Goal: Submit feedback/report problem: Submit feedback/report problem

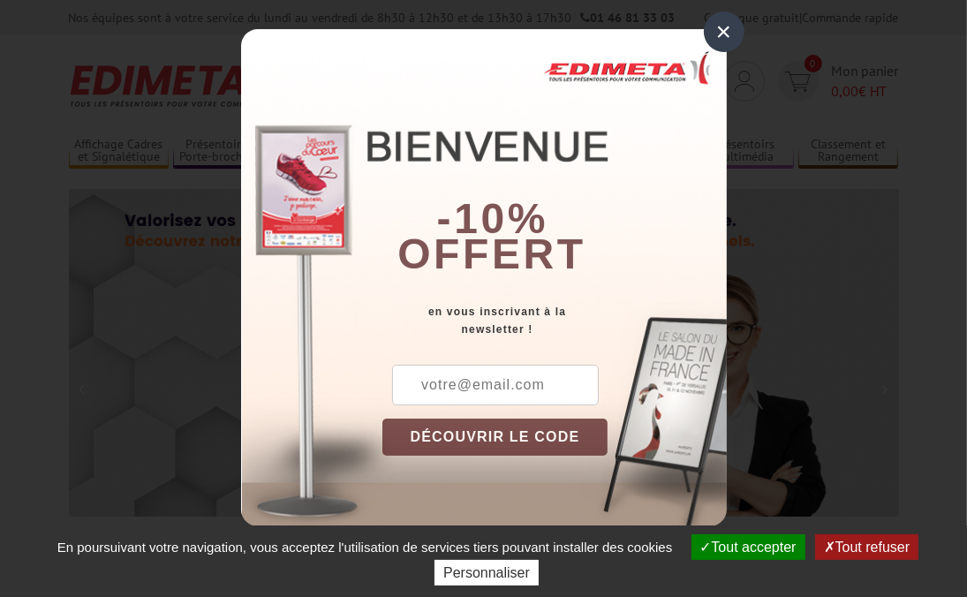
click at [715, 21] on div "×" at bounding box center [724, 31] width 41 height 41
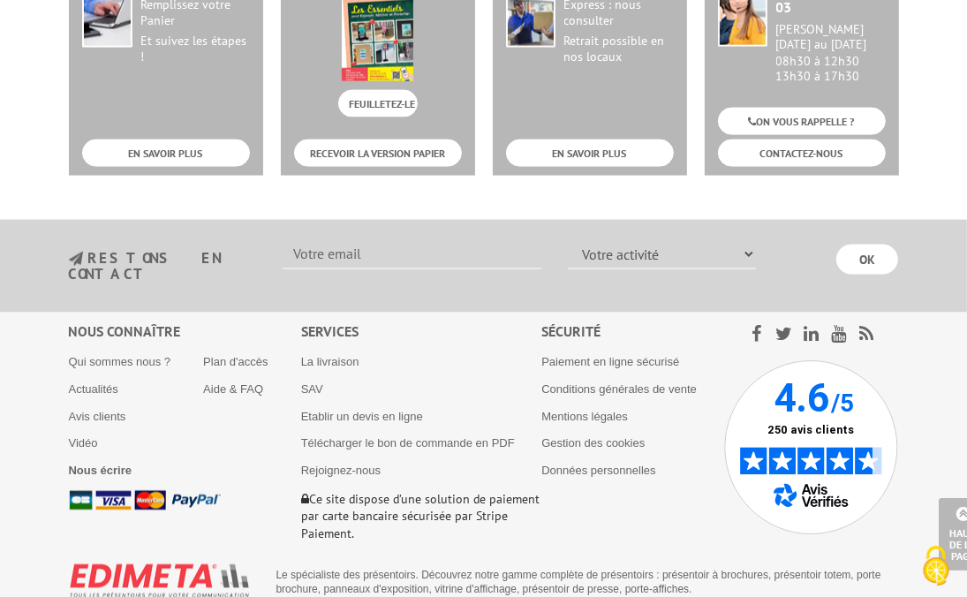
scroll to position [1943, 0]
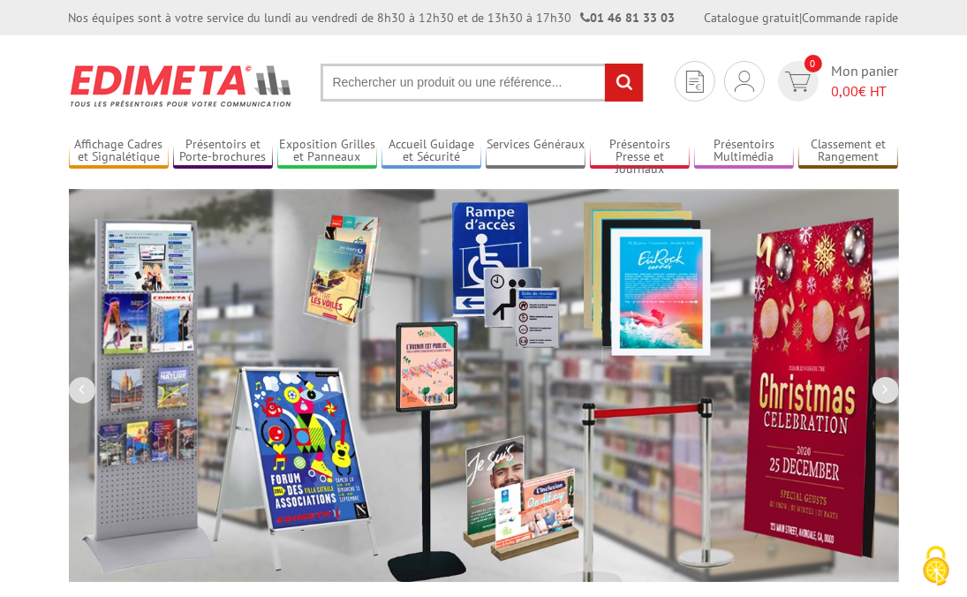
click at [510, 86] on input "text" at bounding box center [482, 83] width 323 height 38
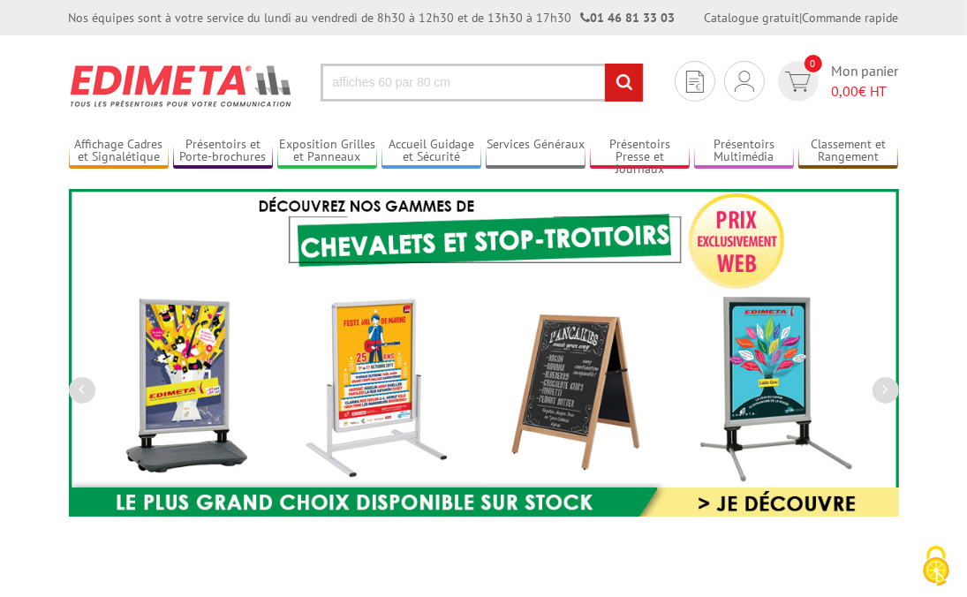
type input "affiches 60 par 80 cm"
click at [605, 64] on input "rechercher" at bounding box center [624, 83] width 38 height 38
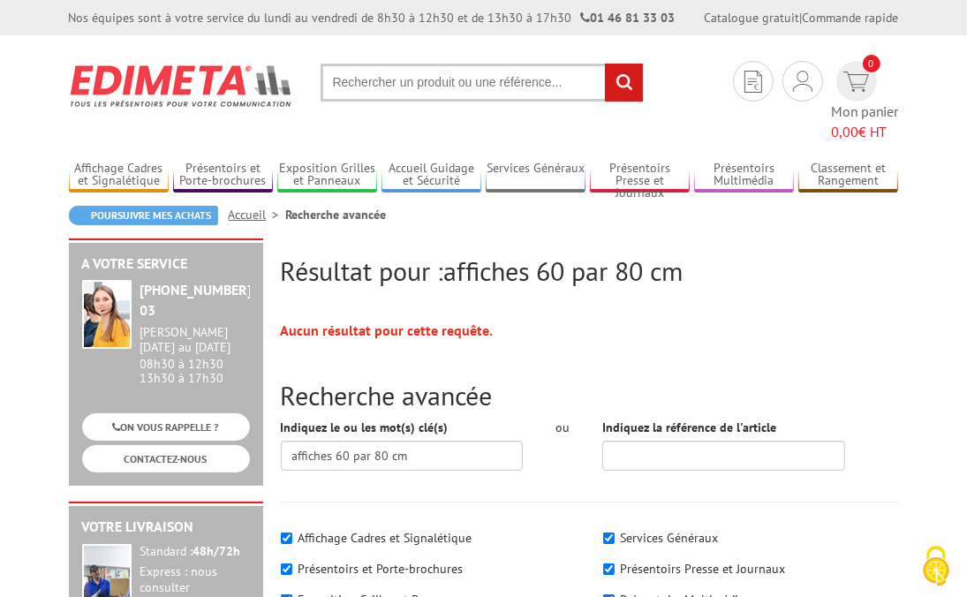
click at [554, 82] on input "text" at bounding box center [482, 83] width 323 height 38
click at [568, 83] on input "text" at bounding box center [482, 83] width 323 height 38
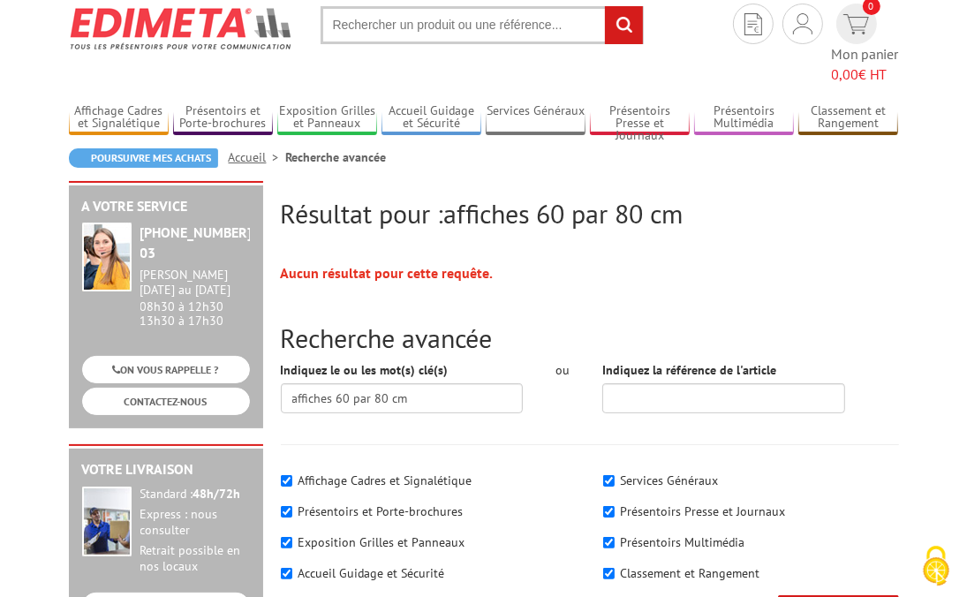
scroll to position [88, 0]
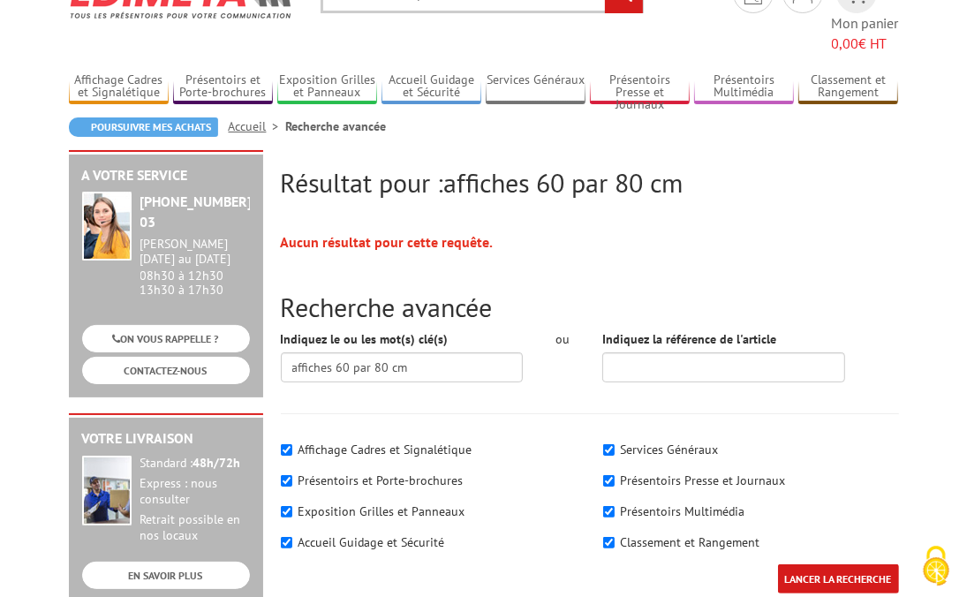
click at [322, 442] on label "Affichage Cadres et Signalétique" at bounding box center [385, 450] width 174 height 16
click at [292, 444] on input"] "Affichage Cadres et Signalétique" at bounding box center [286, 449] width 11 height 11
checkbox input"] "false"
click at [435, 352] on input "affiches 60 par 80 cm" at bounding box center [402, 367] width 242 height 30
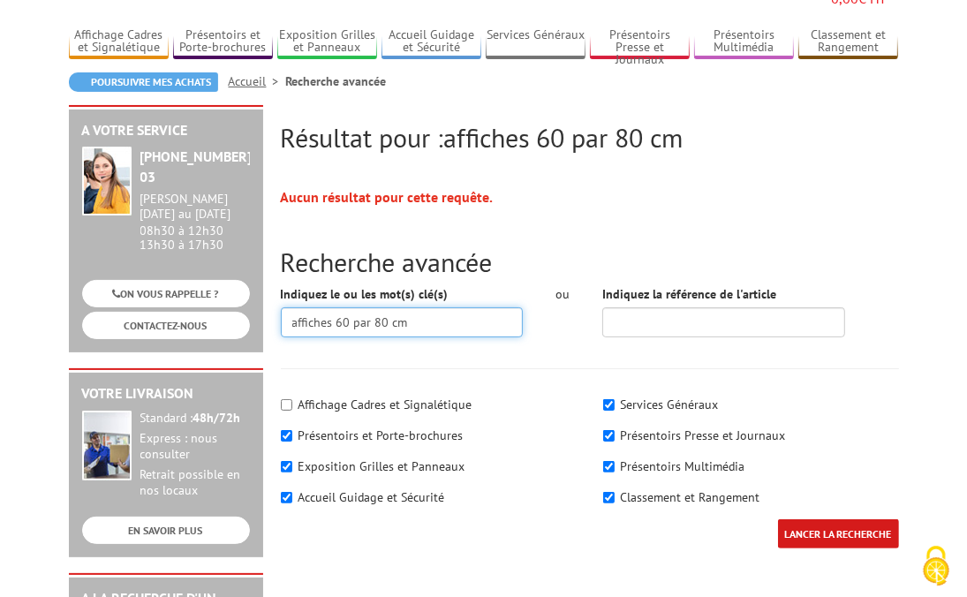
scroll to position [177, 0]
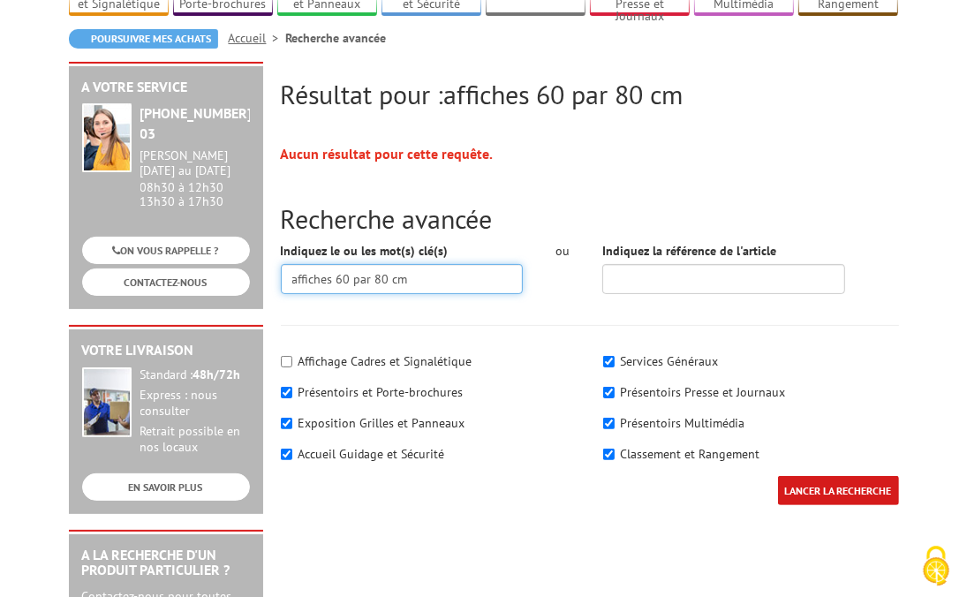
click at [365, 264] on input "affiches 60 par 80 cm" at bounding box center [402, 279] width 242 height 30
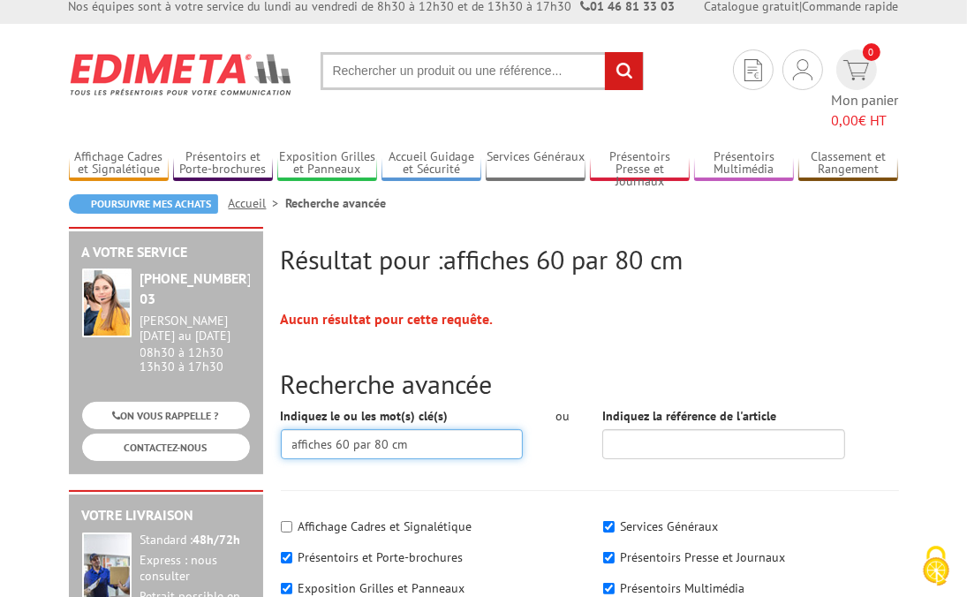
scroll to position [0, 0]
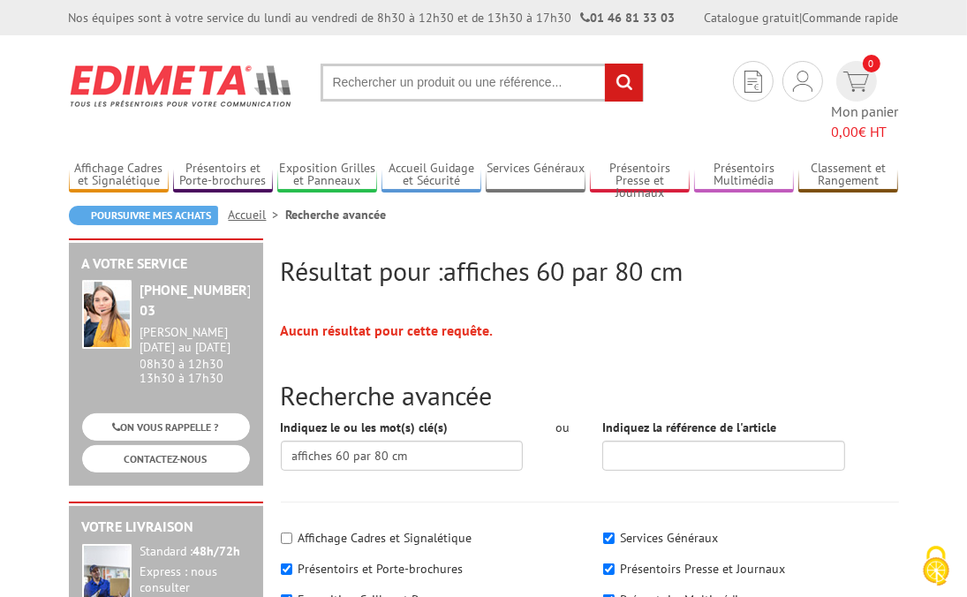
click at [567, 82] on input "text" at bounding box center [482, 83] width 323 height 38
click at [436, 441] on input "affiches 60 par 80 cm" at bounding box center [402, 456] width 242 height 30
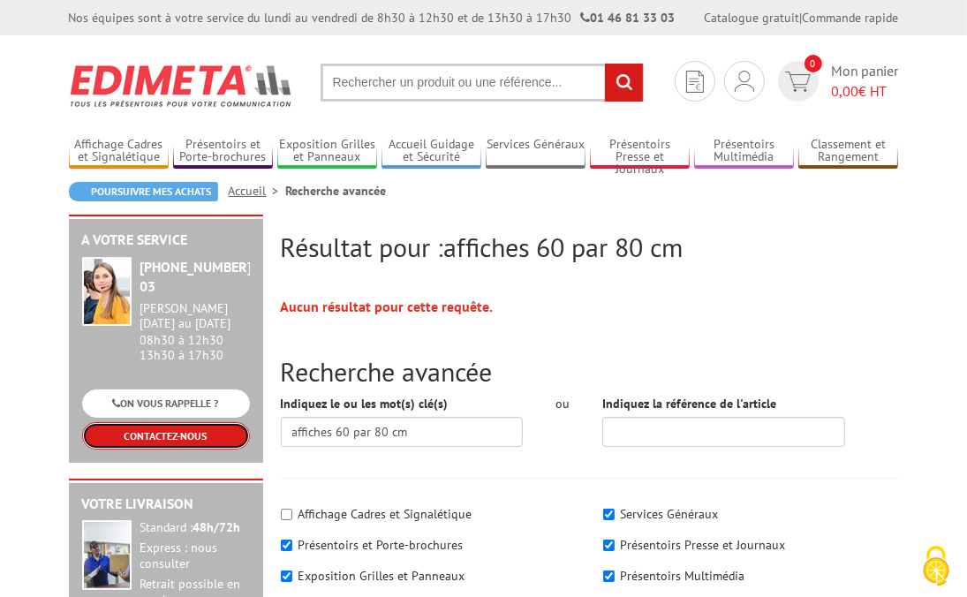
click at [168, 441] on link "CONTACTEZ-NOUS" at bounding box center [166, 435] width 168 height 27
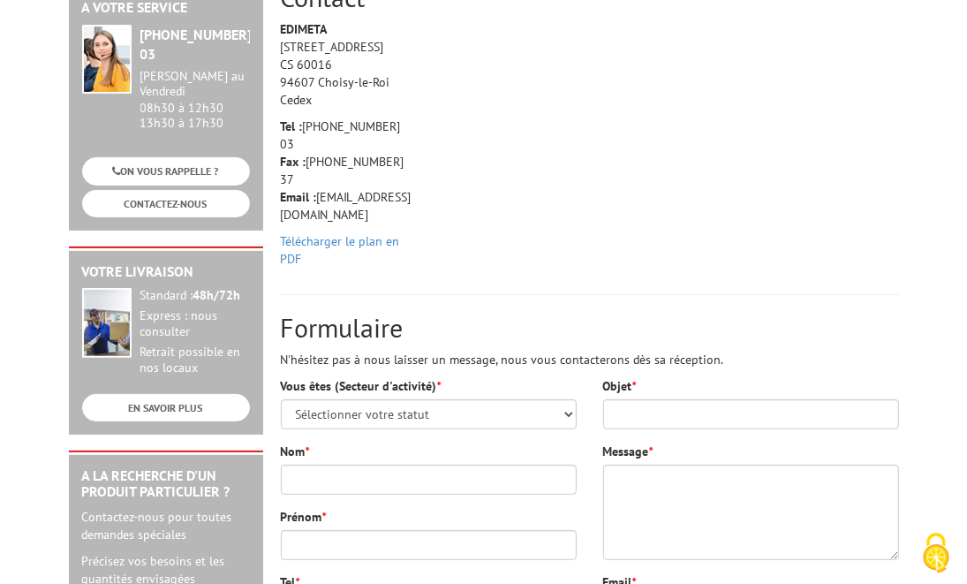
scroll to position [265, 0]
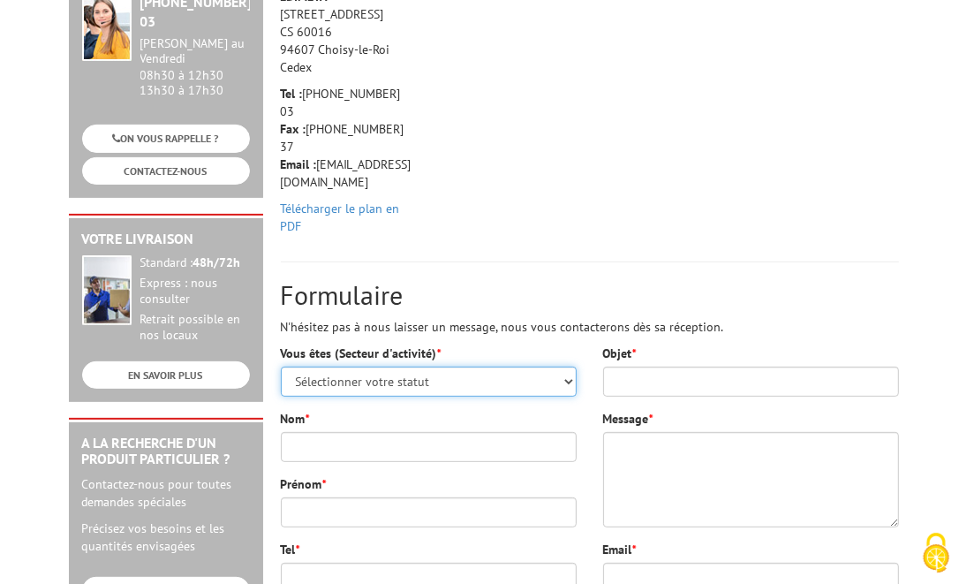
click at [441, 366] on select "Sélectionner votre statut Administrations et collectivités Magasins et commerce…" at bounding box center [429, 381] width 296 height 30
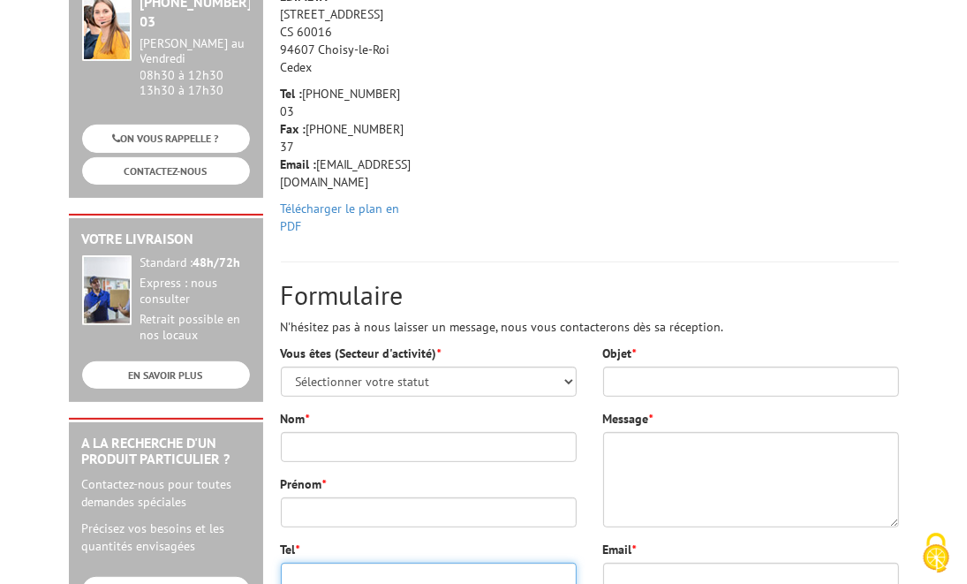
click at [335, 563] on input "Tel *" at bounding box center [429, 578] width 296 height 30
type input "0622959102"
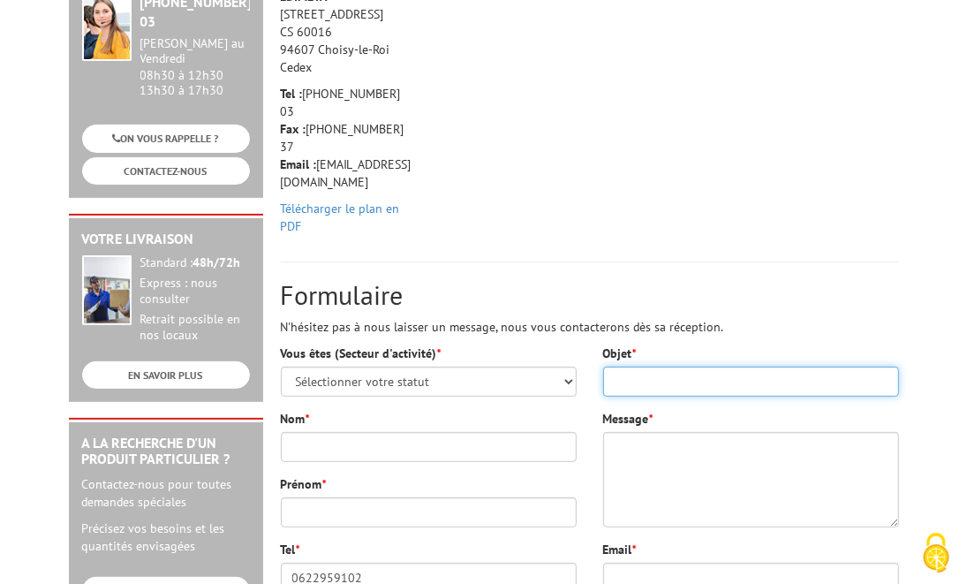
click at [629, 366] on input "Objet *" at bounding box center [751, 381] width 296 height 30
type input "impression de panneaux"
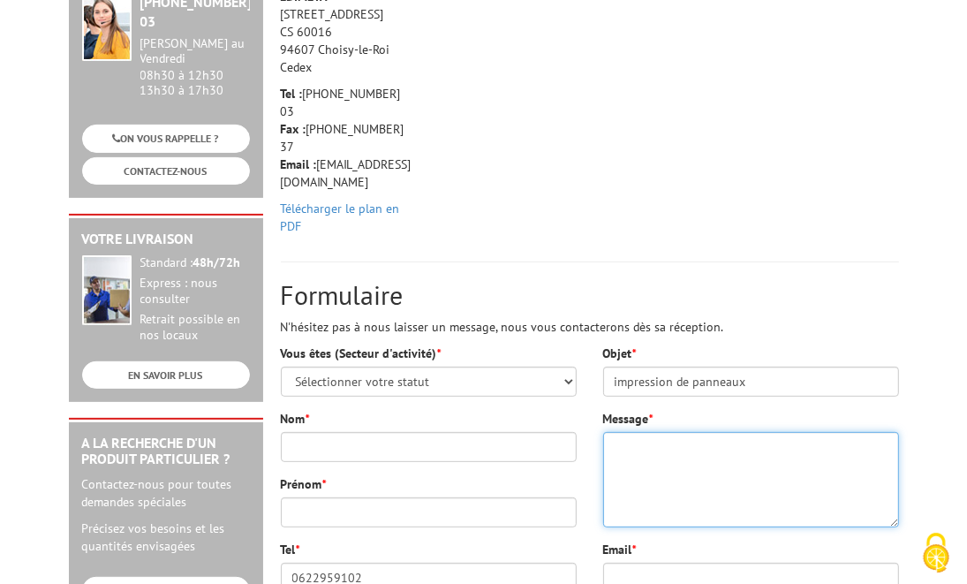
click at [632, 432] on textarea "Message *" at bounding box center [751, 479] width 296 height 95
paste textarea "Objet : Demande de devis – Impression couleur pour des panneaux souples 800×600…"
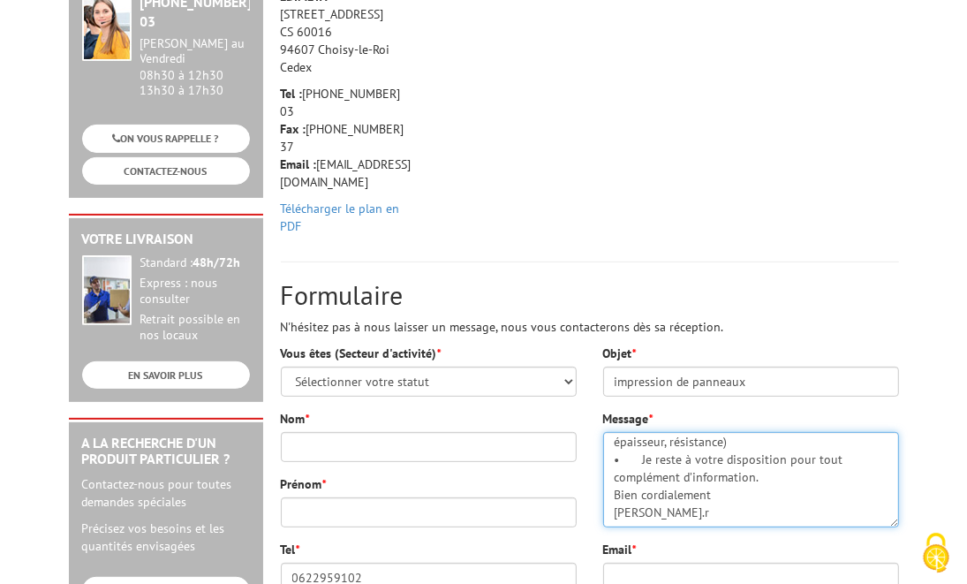
scroll to position [428, 0]
type textarea "Objet : Demande de devis – Impression couleur pour des panneaux souples 800×600…"
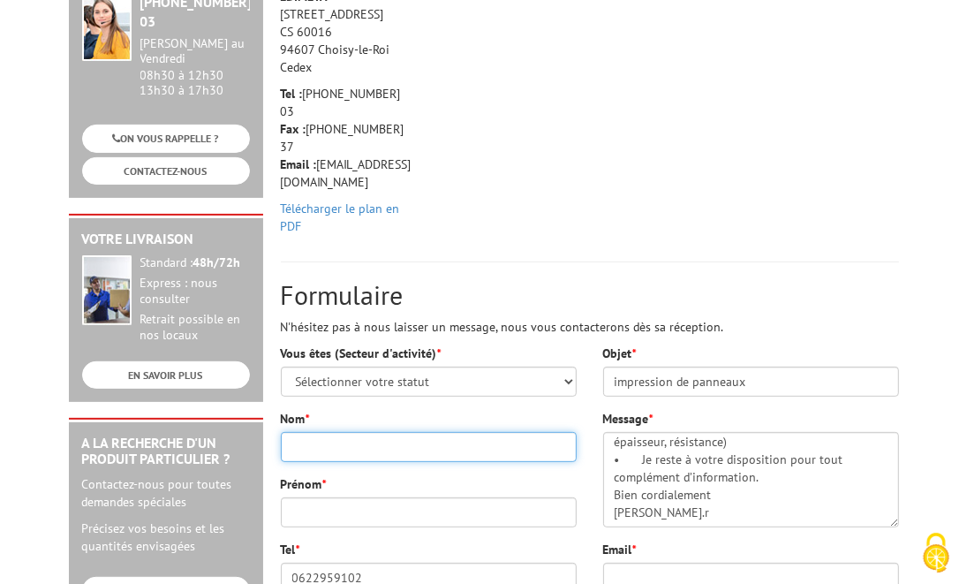
click at [326, 432] on input "Nom *" at bounding box center [429, 447] width 296 height 30
type input "Rabourdin"
type input "Bruno"
type input "brunorbrunor@gmail.com"
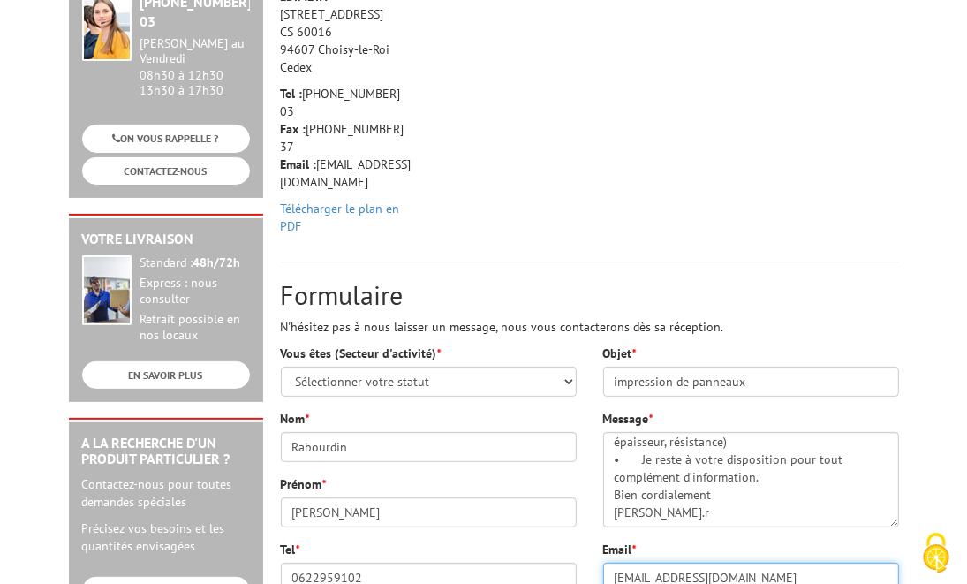
type input "brunor-éditions"
type input "2 BIS RUE SCHEFFER"
type input "75116"
type input "75116 - PARIS 16"
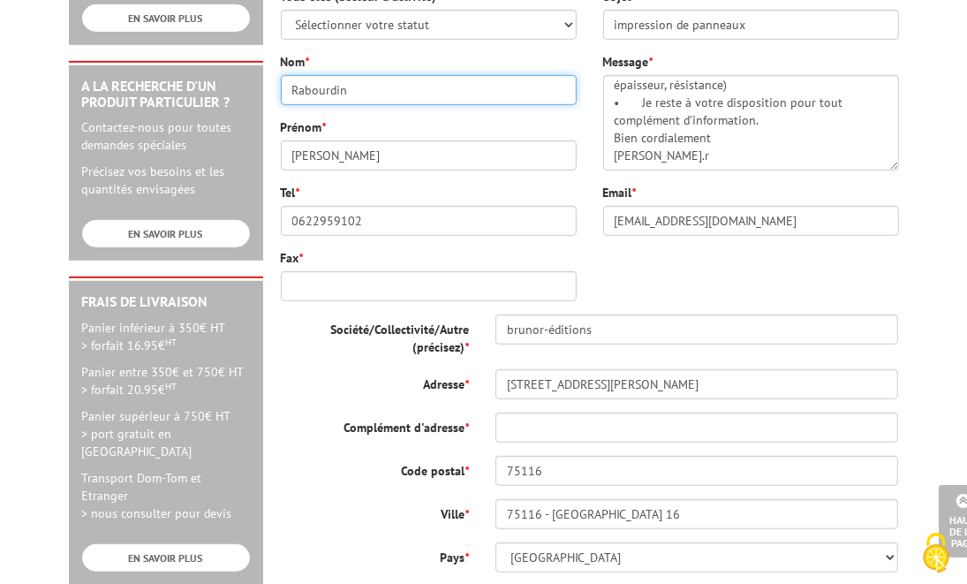
scroll to position [706, 0]
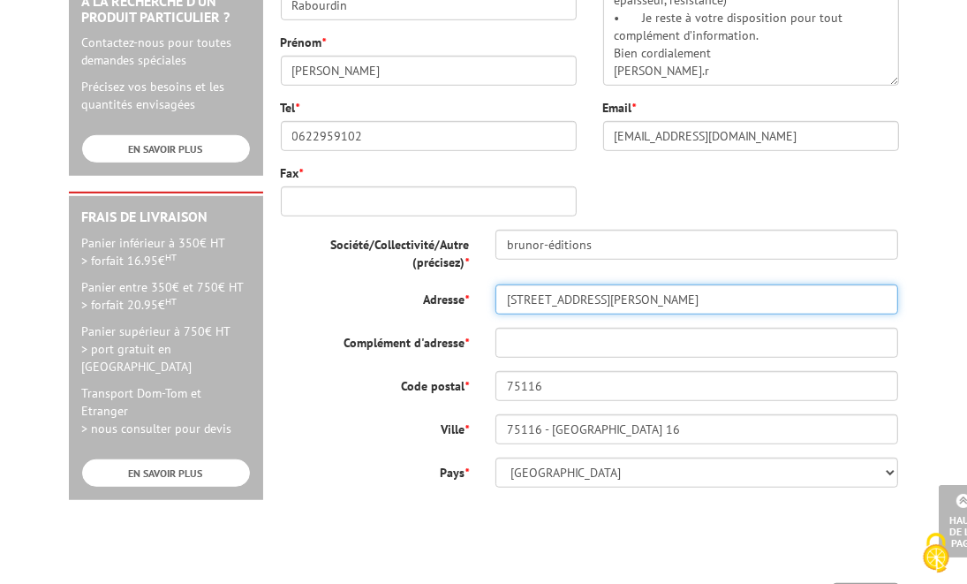
click at [621, 284] on input "2 BIS RUE SCHEFFER" at bounding box center [697, 299] width 404 height 30
drag, startPoint x: 625, startPoint y: 280, endPoint x: 497, endPoint y: 277, distance: 128.1
click at [497, 284] on input "2 BIS RUE SCHEFFER" at bounding box center [697, 299] width 404 height 30
type input "3"
type input "Rue Alfred Bruneau"
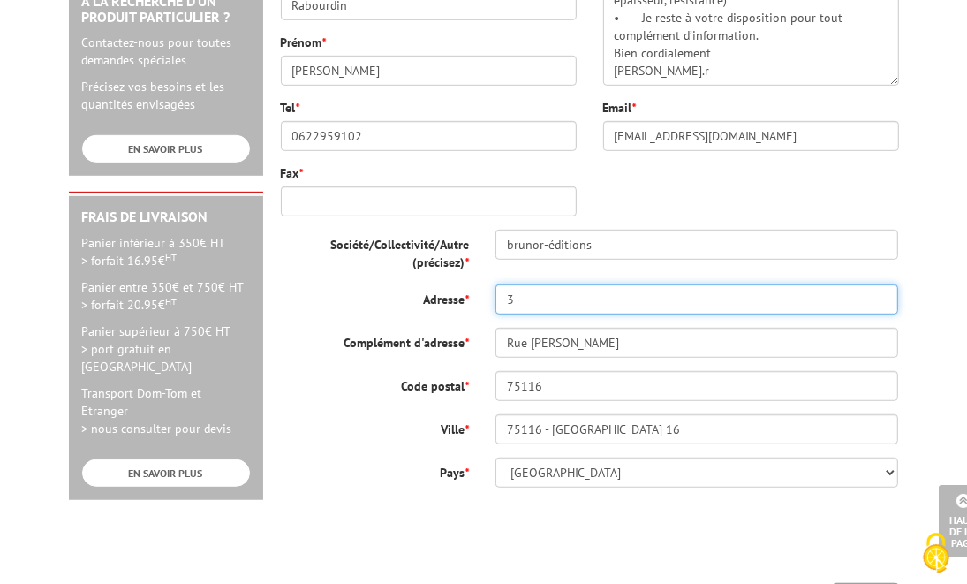
click at [523, 284] on input "3" at bounding box center [697, 299] width 404 height 30
type input "3 rue ALFRED BRUNEAU"
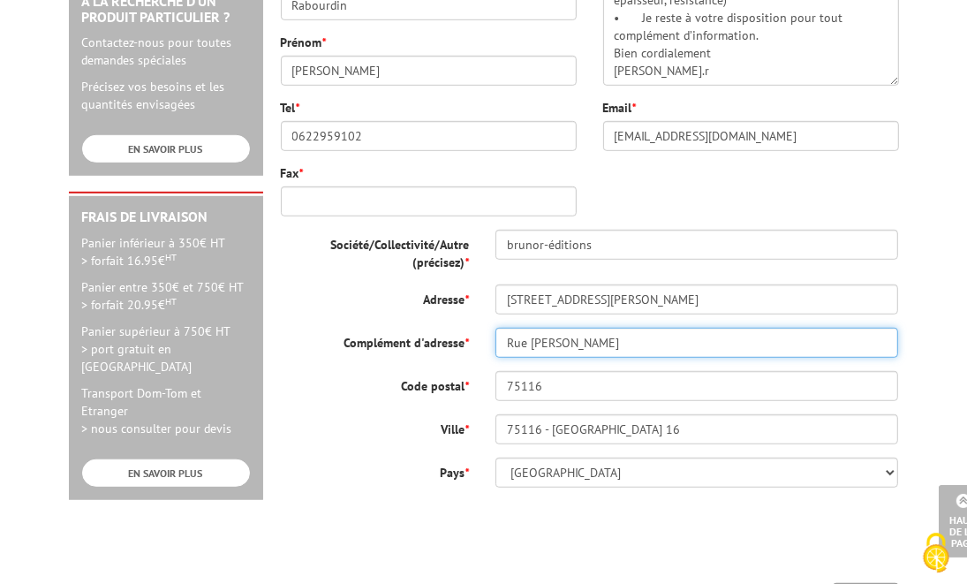
drag, startPoint x: 626, startPoint y: 320, endPoint x: 487, endPoint y: 318, distance: 139.5
click at [487, 328] on div "Rue Alfred Bruneau" at bounding box center [697, 343] width 430 height 30
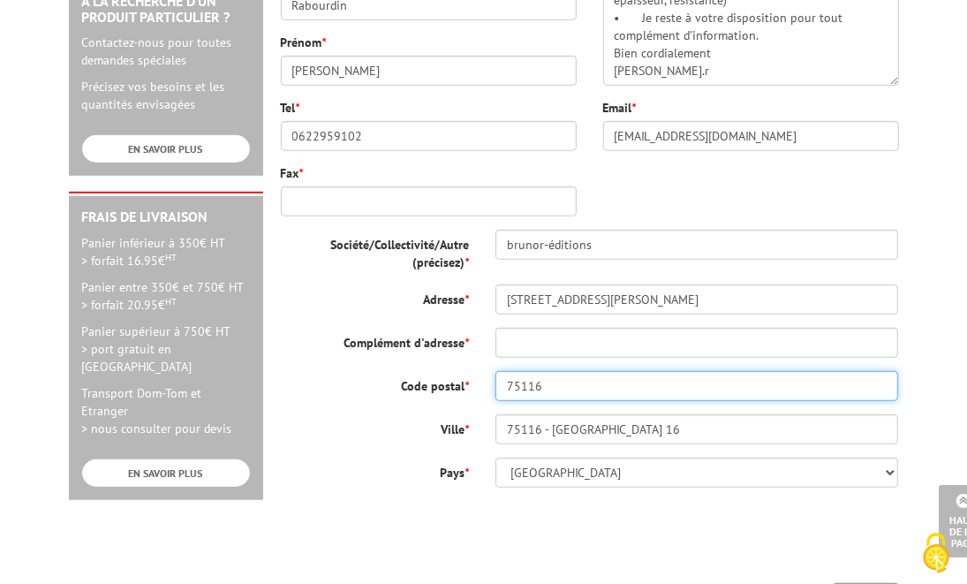
click at [523, 371] on input "75116" at bounding box center [697, 386] width 404 height 30
type input "75016"
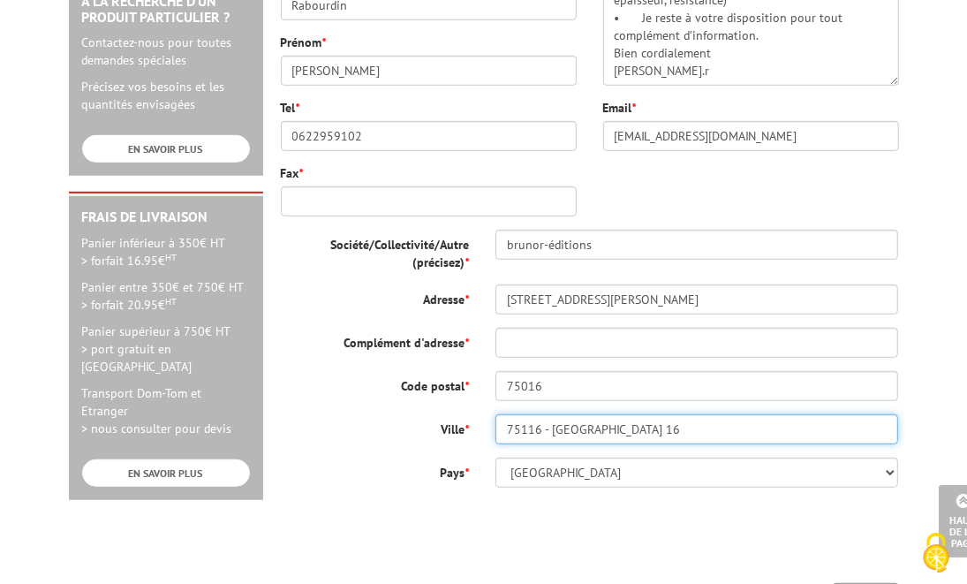
click at [611, 414] on input "75116 - PARIS 16" at bounding box center [697, 429] width 404 height 30
drag, startPoint x: 545, startPoint y: 412, endPoint x: 477, endPoint y: 418, distance: 68.2
click at [477, 418] on div "Ville * 75116 - PARIS 16" at bounding box center [590, 429] width 645 height 30
click at [561, 414] on input "PARIS 16" at bounding box center [697, 429] width 404 height 30
type input "PARIS"
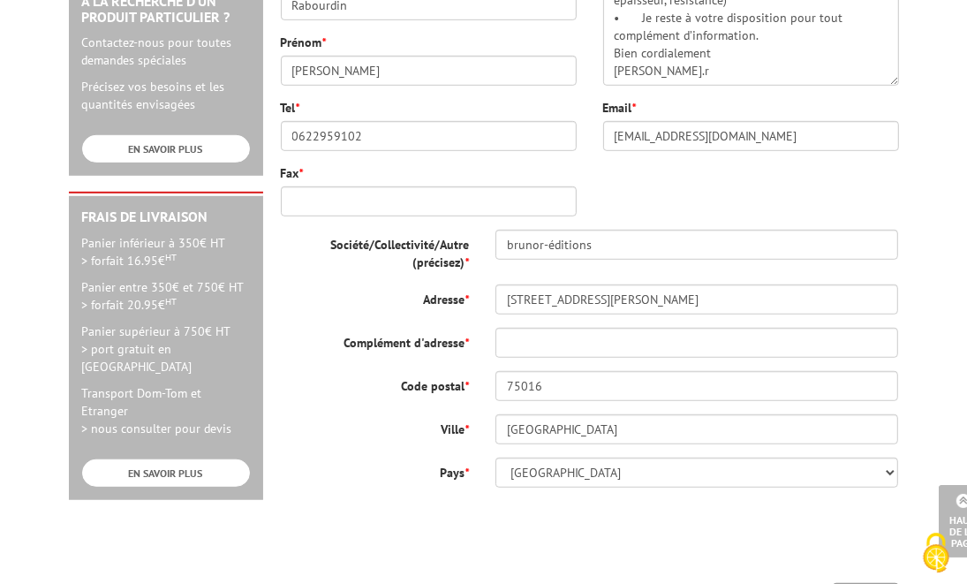
click at [509, 501] on div at bounding box center [590, 535] width 618 height 69
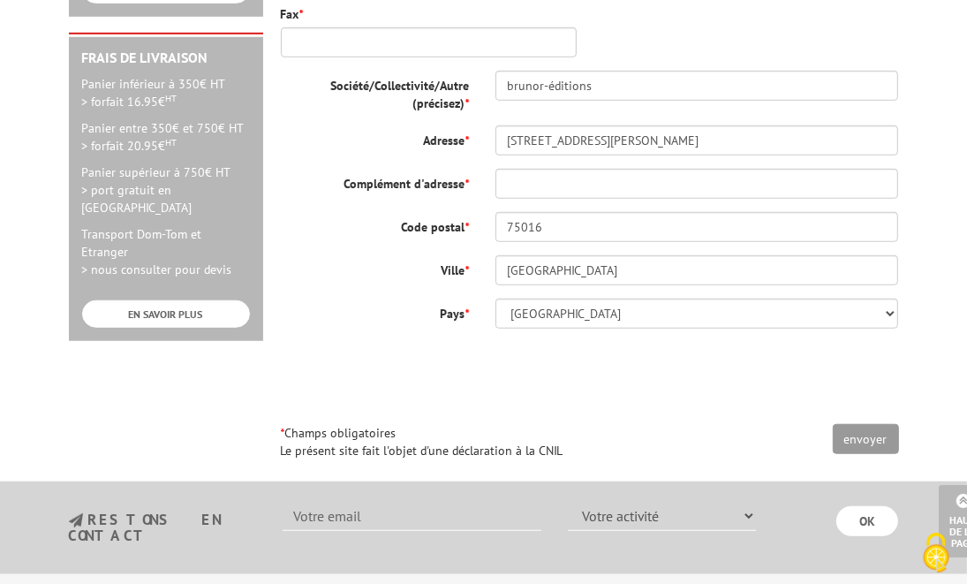
scroll to position [883, 0]
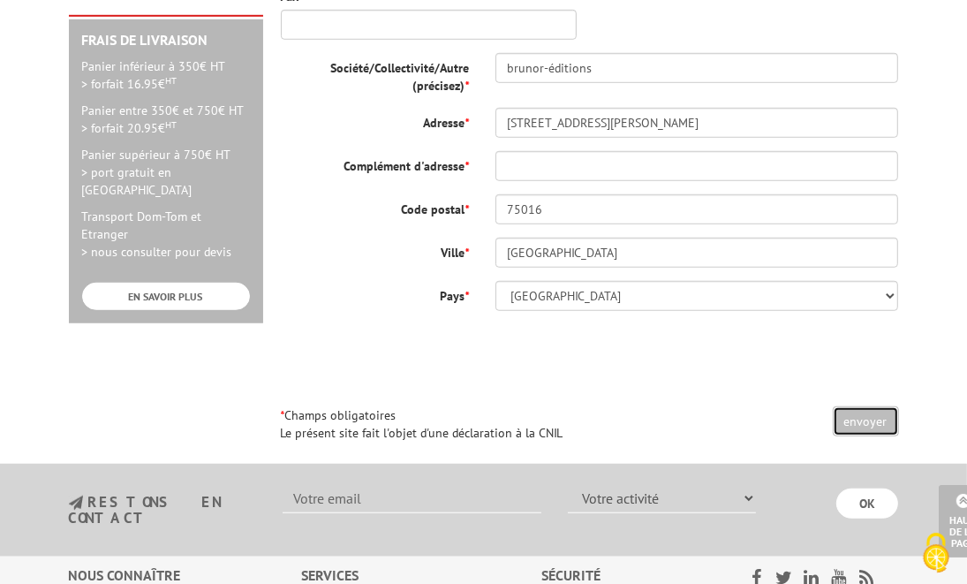
click at [873, 407] on input "envoyer" at bounding box center [866, 421] width 66 height 30
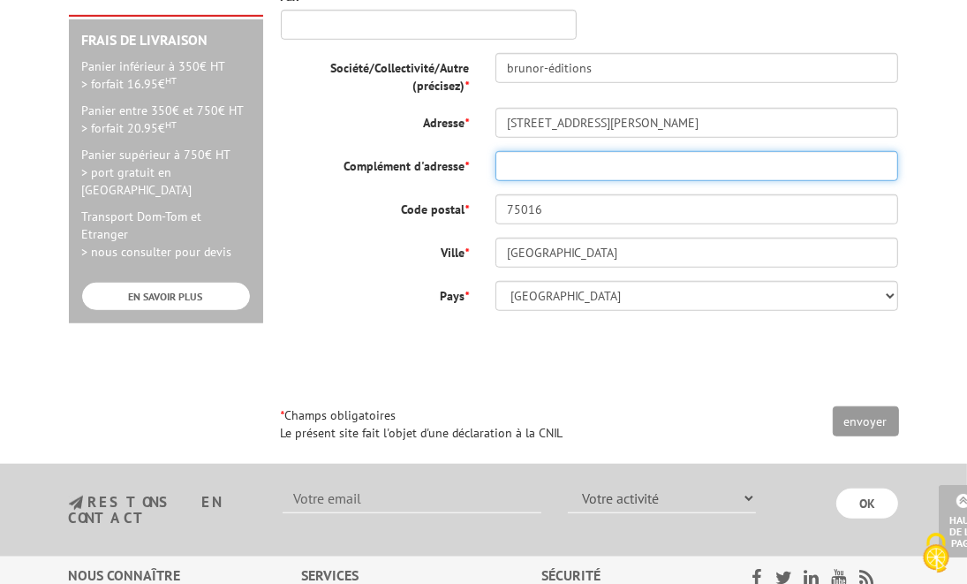
click at [505, 151] on input "Complément d'adresse *" at bounding box center [697, 166] width 404 height 30
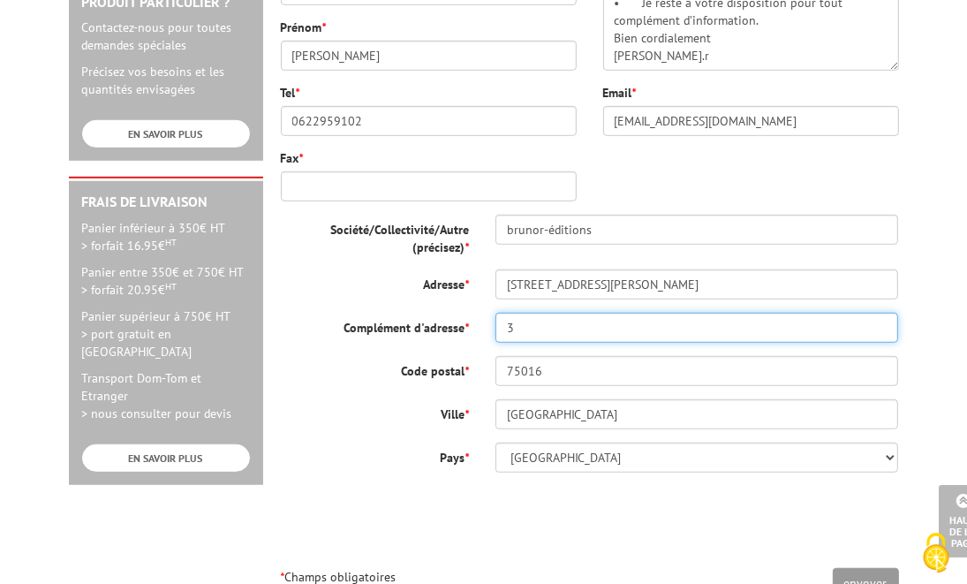
scroll to position [706, 0]
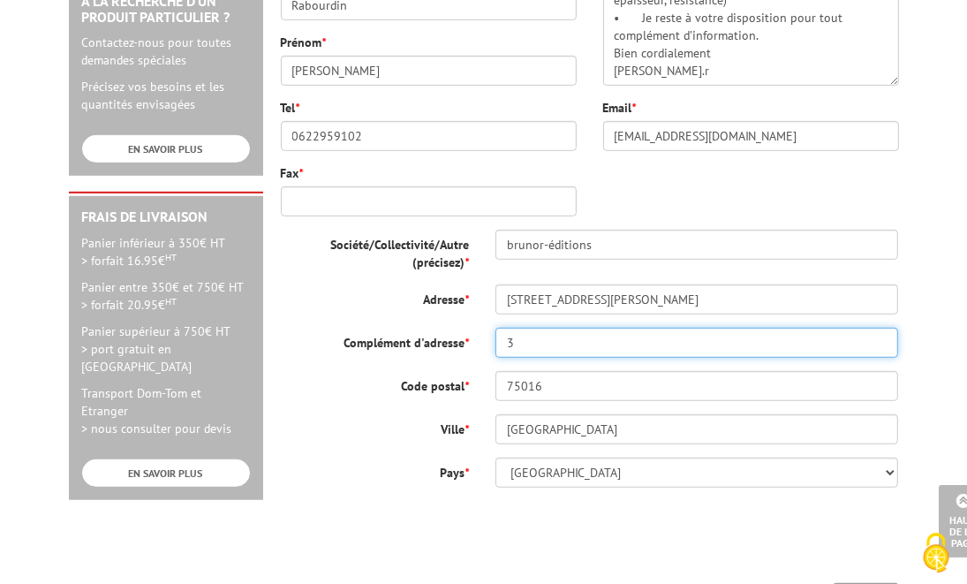
type input "3"
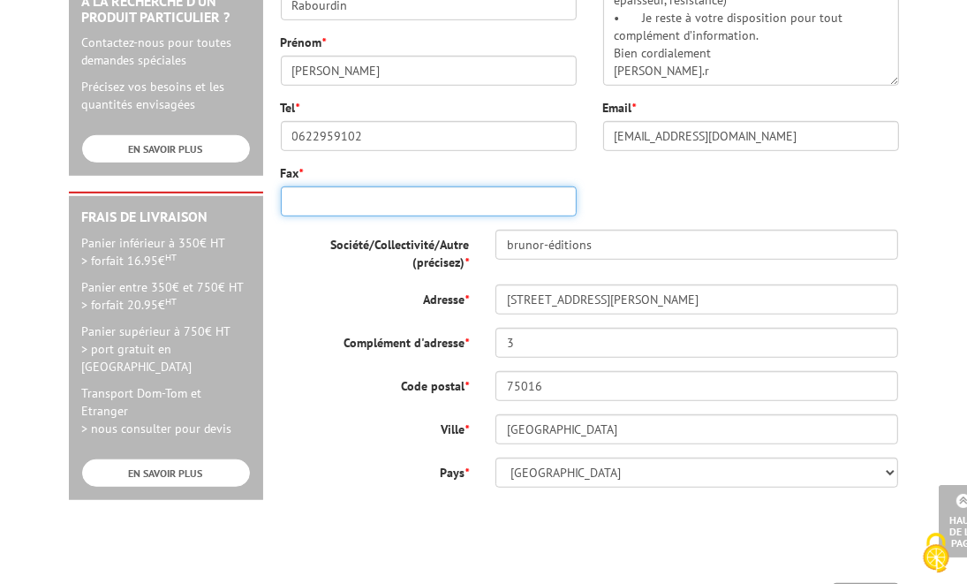
click at [314, 186] on input "Fax *" at bounding box center [429, 201] width 296 height 30
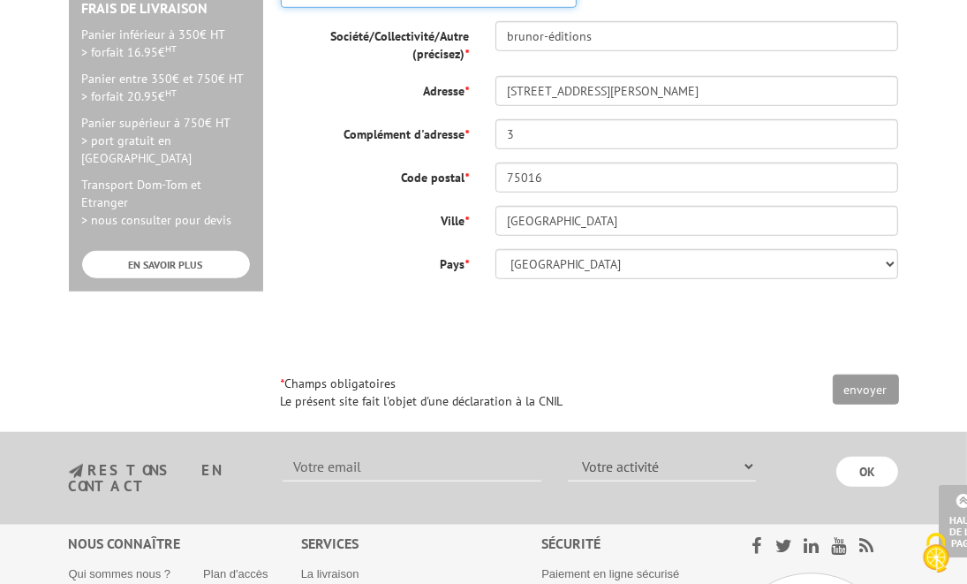
scroll to position [971, 0]
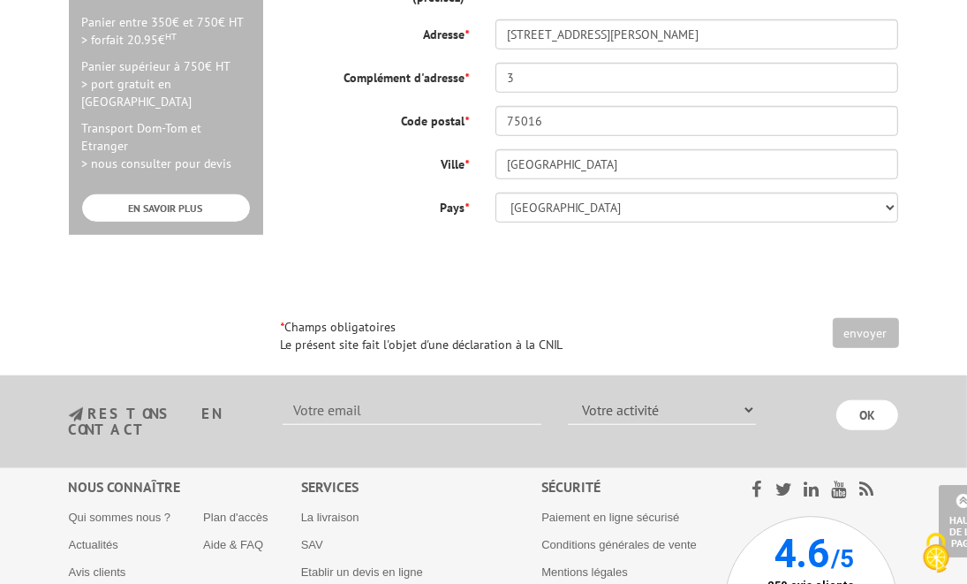
type input "01 47559745"
click at [867, 318] on input "envoyer" at bounding box center [866, 333] width 66 height 30
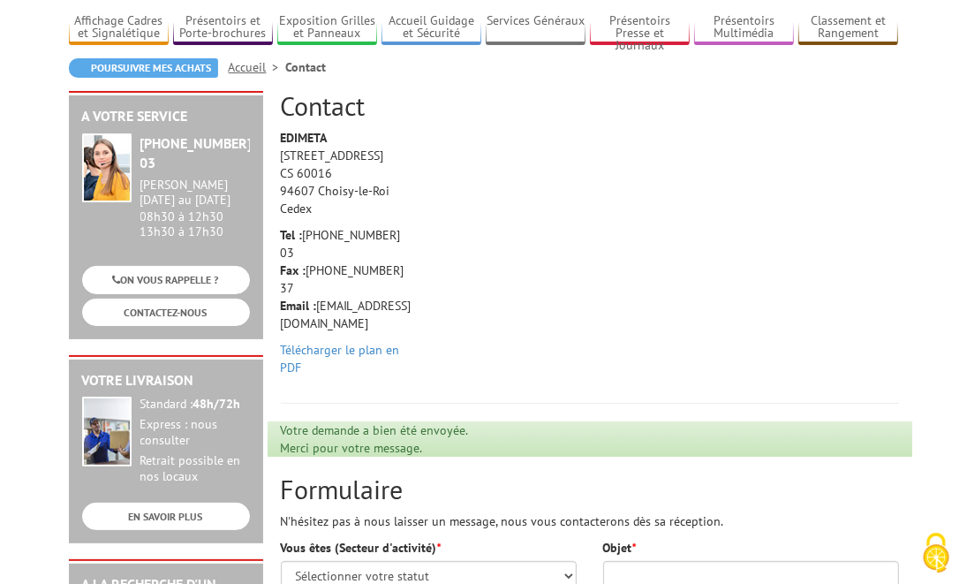
scroll to position [177, 0]
